Goal: Task Accomplishment & Management: Manage account settings

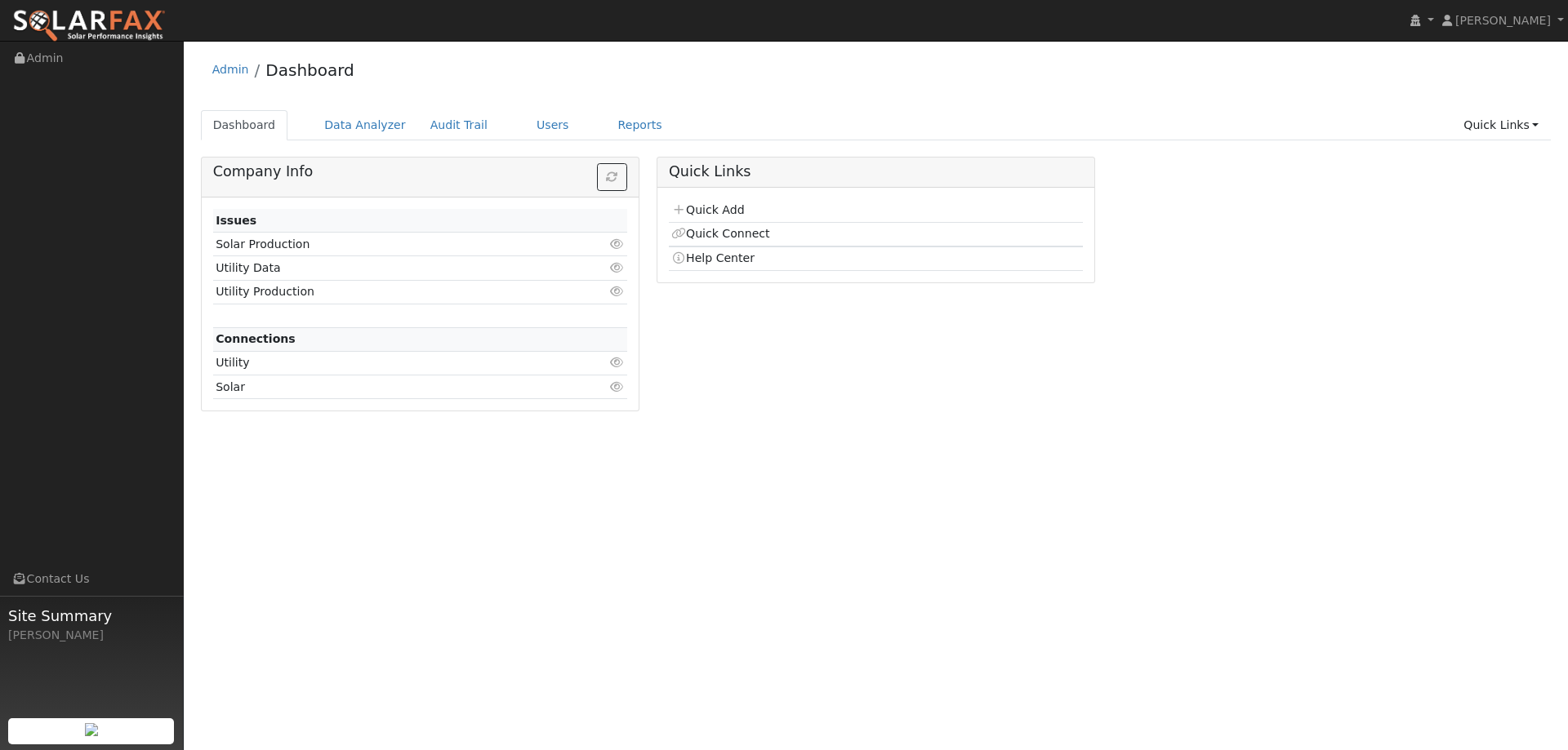
drag, startPoint x: 562, startPoint y: 122, endPoint x: 491, endPoint y: 120, distance: 71.0
click at [544, 121] on ul "Dashboard Data Analyzer Audit Trail Users Reports Quick Links Quick Add Quick C…" at bounding box center [876, 125] width 1351 height 30
click at [491, 119] on ul "Dashboard Data Analyzer Audit Trail Users Reports Quick Links Quick Add Quick C…" at bounding box center [876, 125] width 1351 height 30
click at [525, 122] on link "Users" at bounding box center [553, 125] width 57 height 30
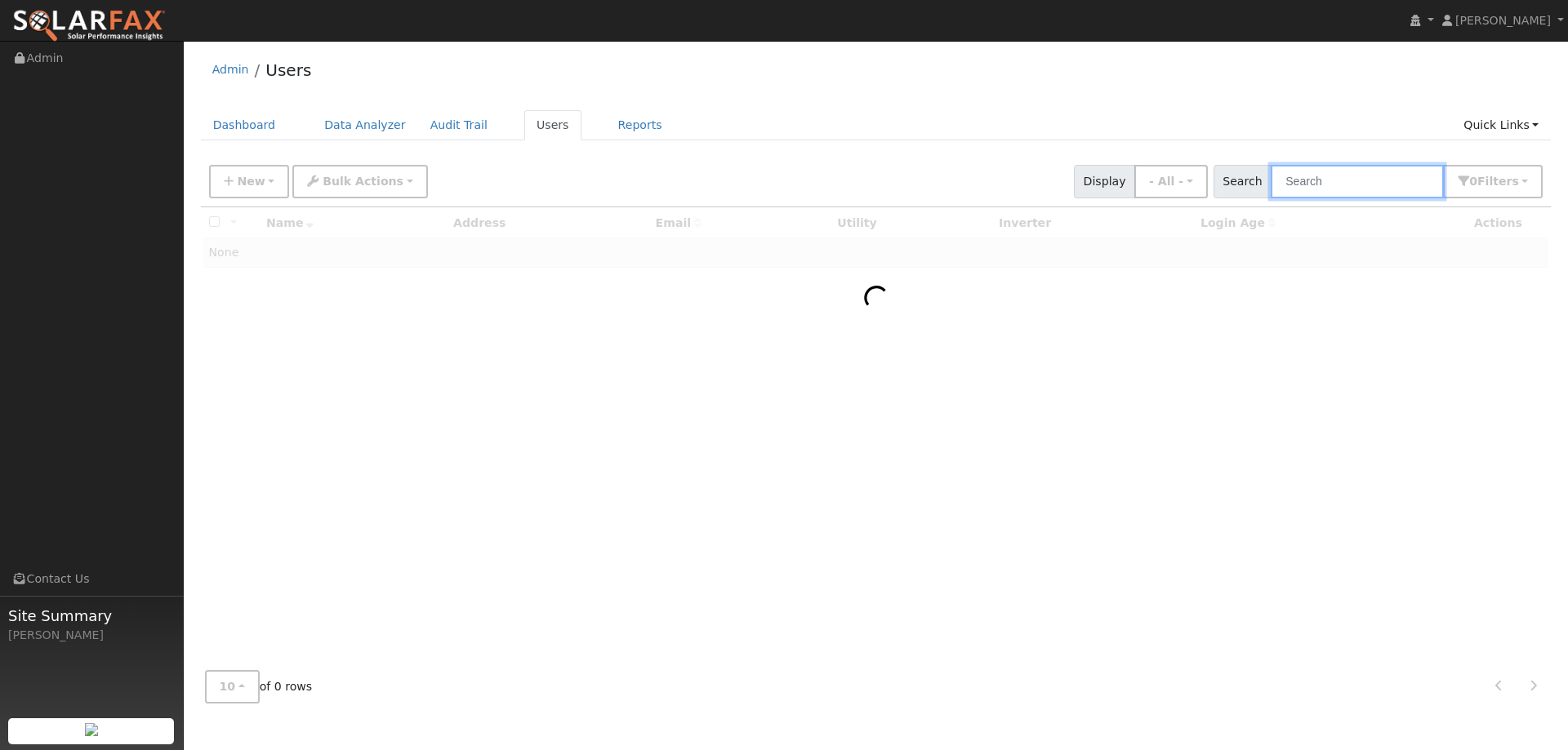
click at [1370, 181] on input "text" at bounding box center [1357, 182] width 173 height 34
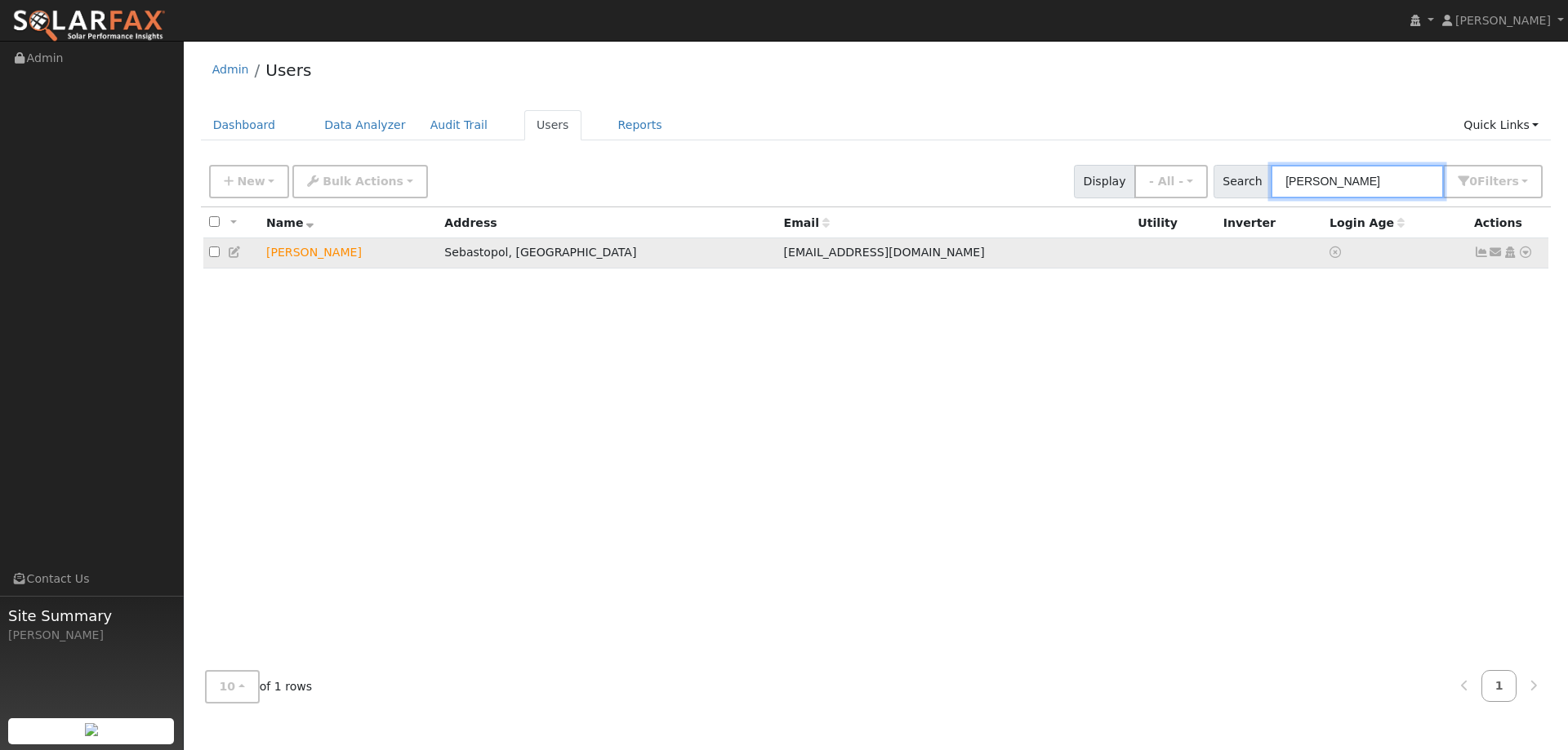
type input "Dan Lehrer"
click at [1531, 256] on icon at bounding box center [1525, 253] width 14 height 12
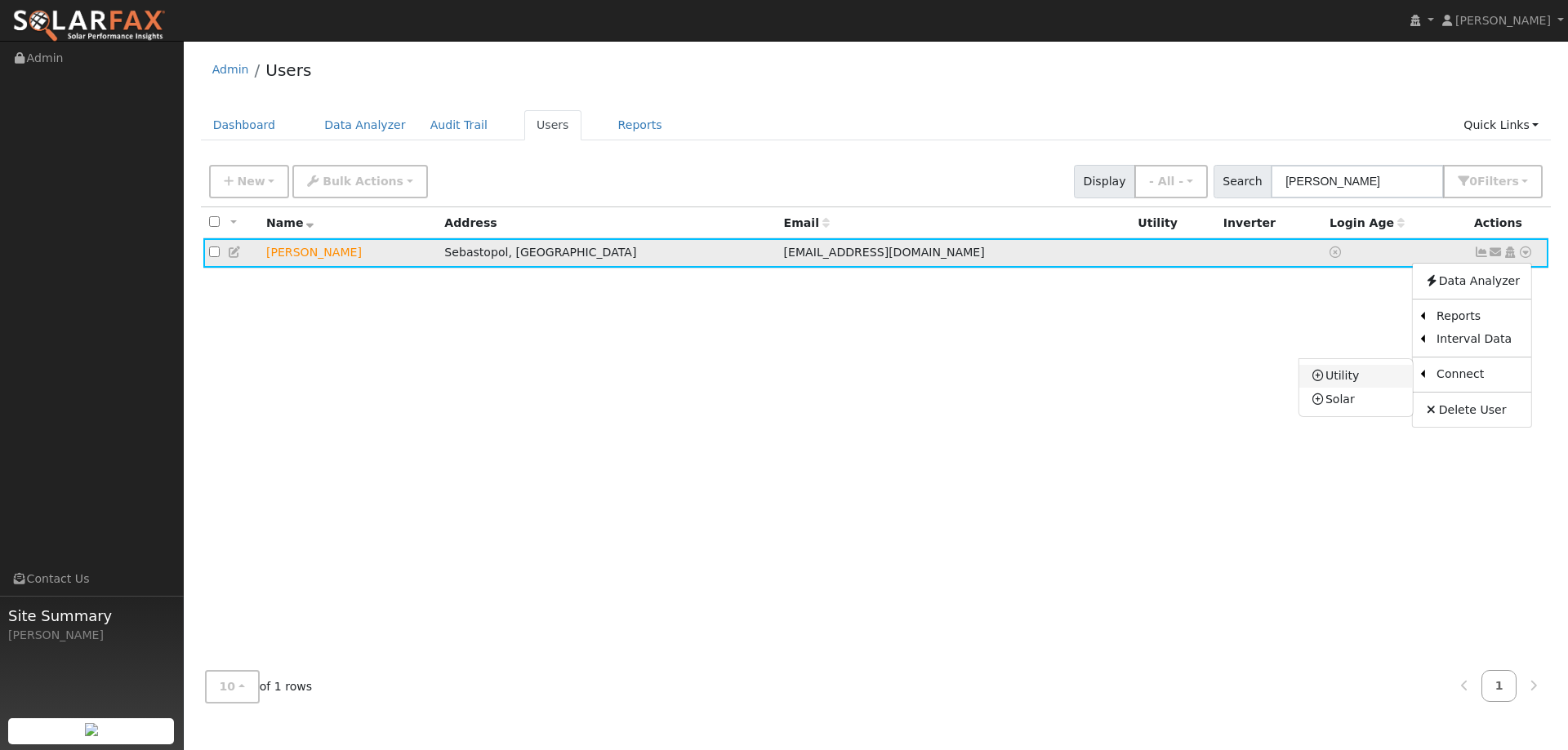
click at [1378, 374] on link "Utility" at bounding box center [1356, 376] width 113 height 23
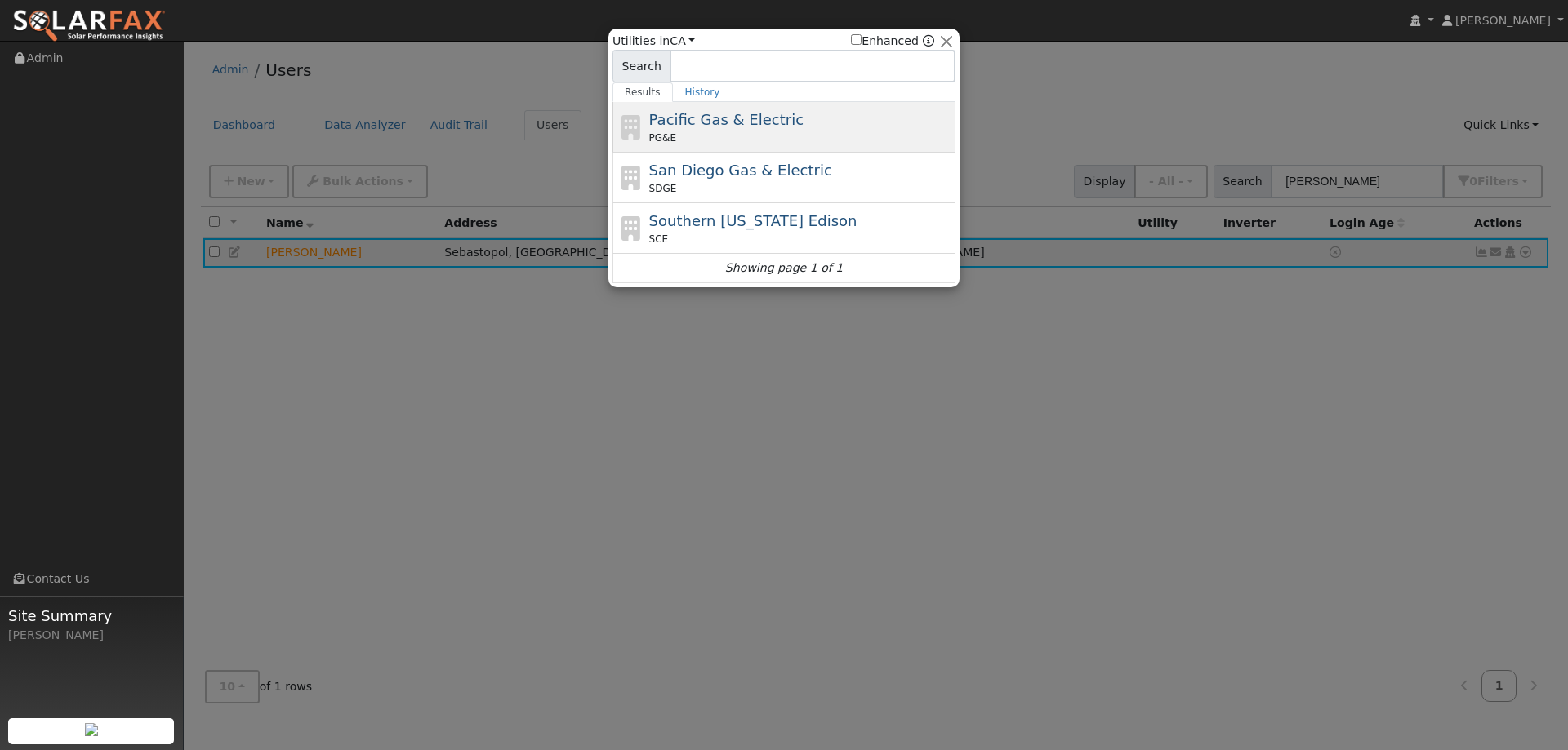
click at [736, 120] on span "Pacific Gas & Electric" at bounding box center [726, 119] width 155 height 17
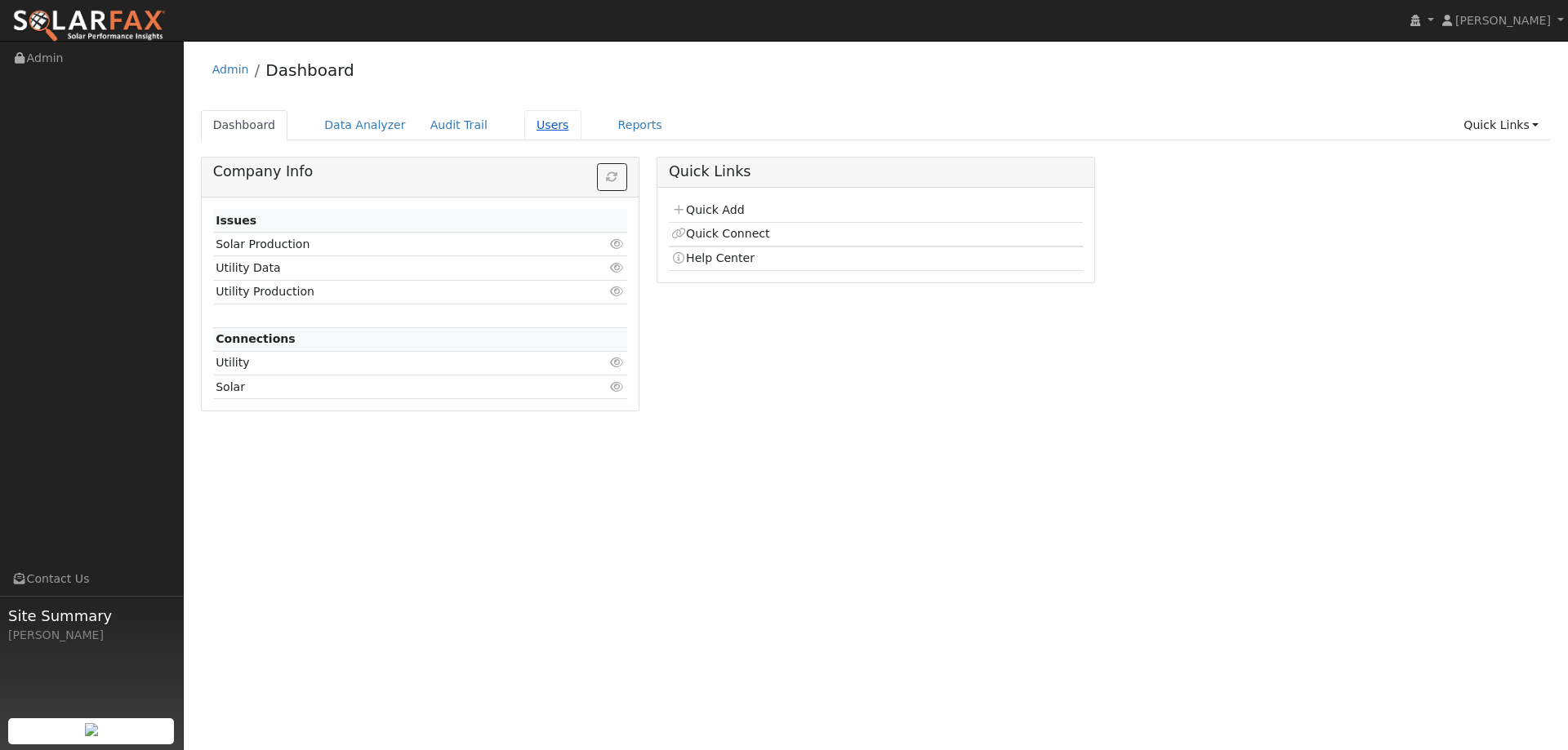
click at [547, 121] on link "Users" at bounding box center [553, 125] width 57 height 30
